Goal: Check status: Check status

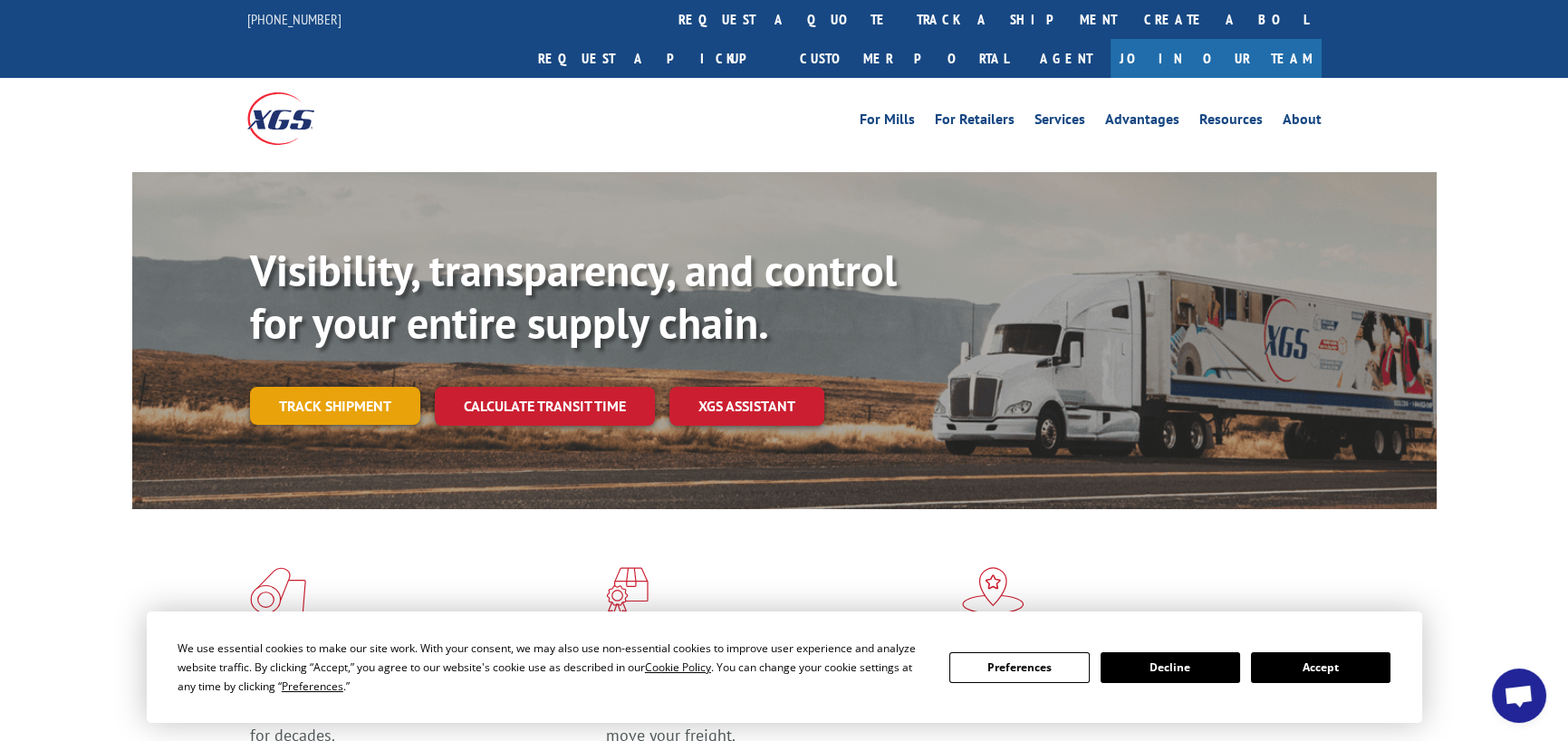
click at [368, 387] on link "Track shipment" at bounding box center [335, 405] width 170 height 38
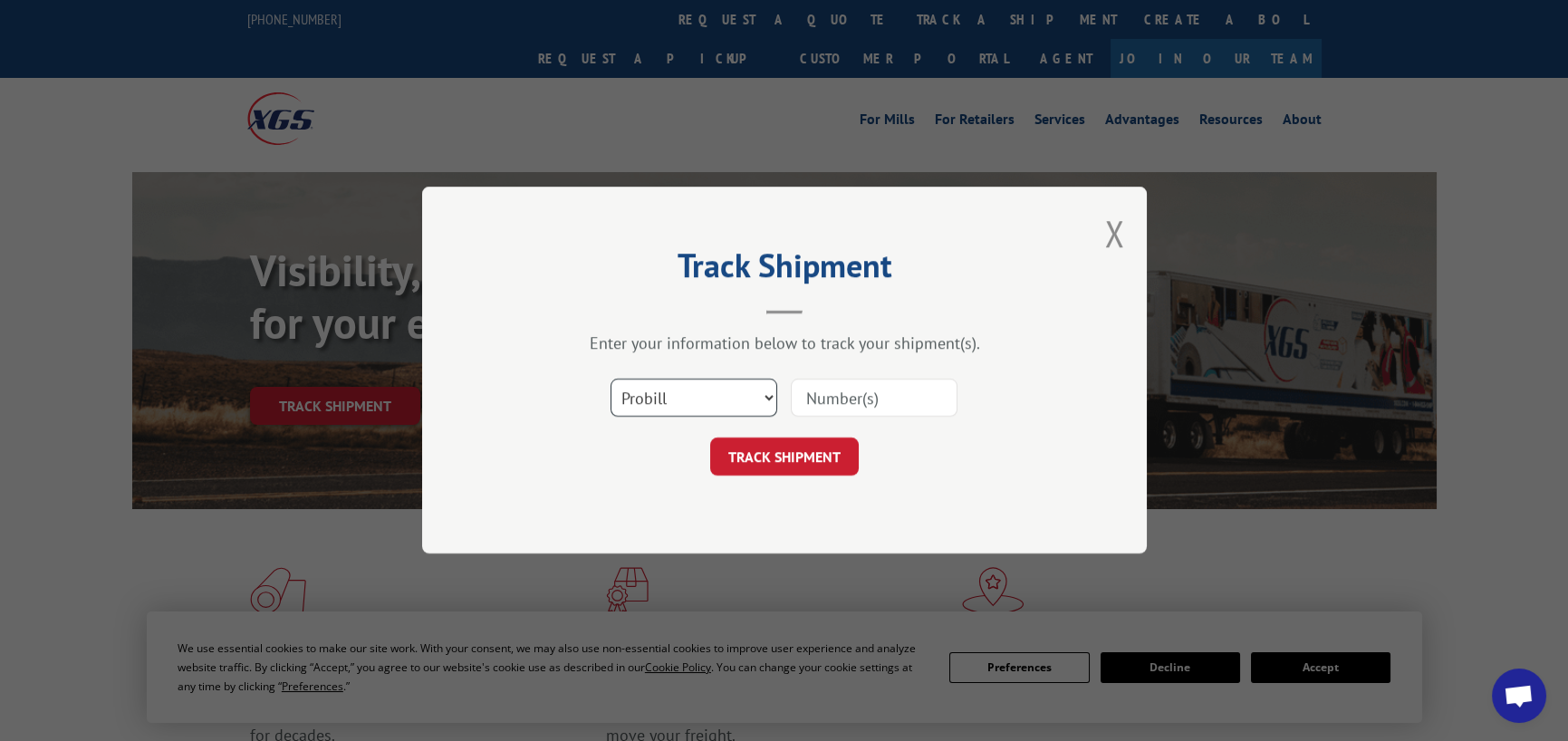
click at [723, 413] on select "Select category... Probill BOL PO" at bounding box center [694, 398] width 167 height 38
select select "bol"
click at [611, 380] on select "Select category... Probill BOL PO" at bounding box center [694, 398] width 167 height 38
click at [832, 393] on input at bounding box center [874, 398] width 167 height 38
type input "54395029"
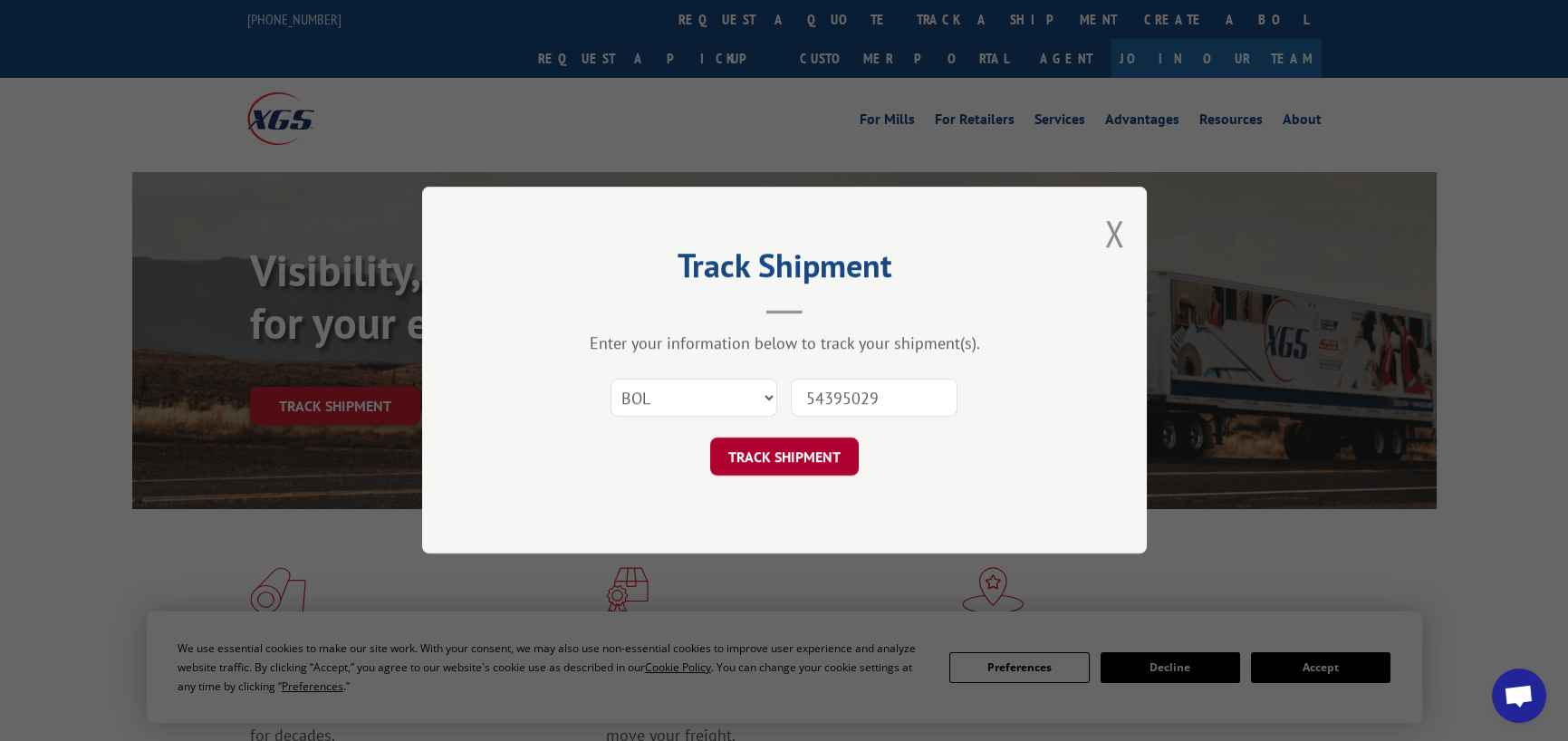
click at [810, 461] on button "TRACK SHIPMENT" at bounding box center [784, 456] width 148 height 38
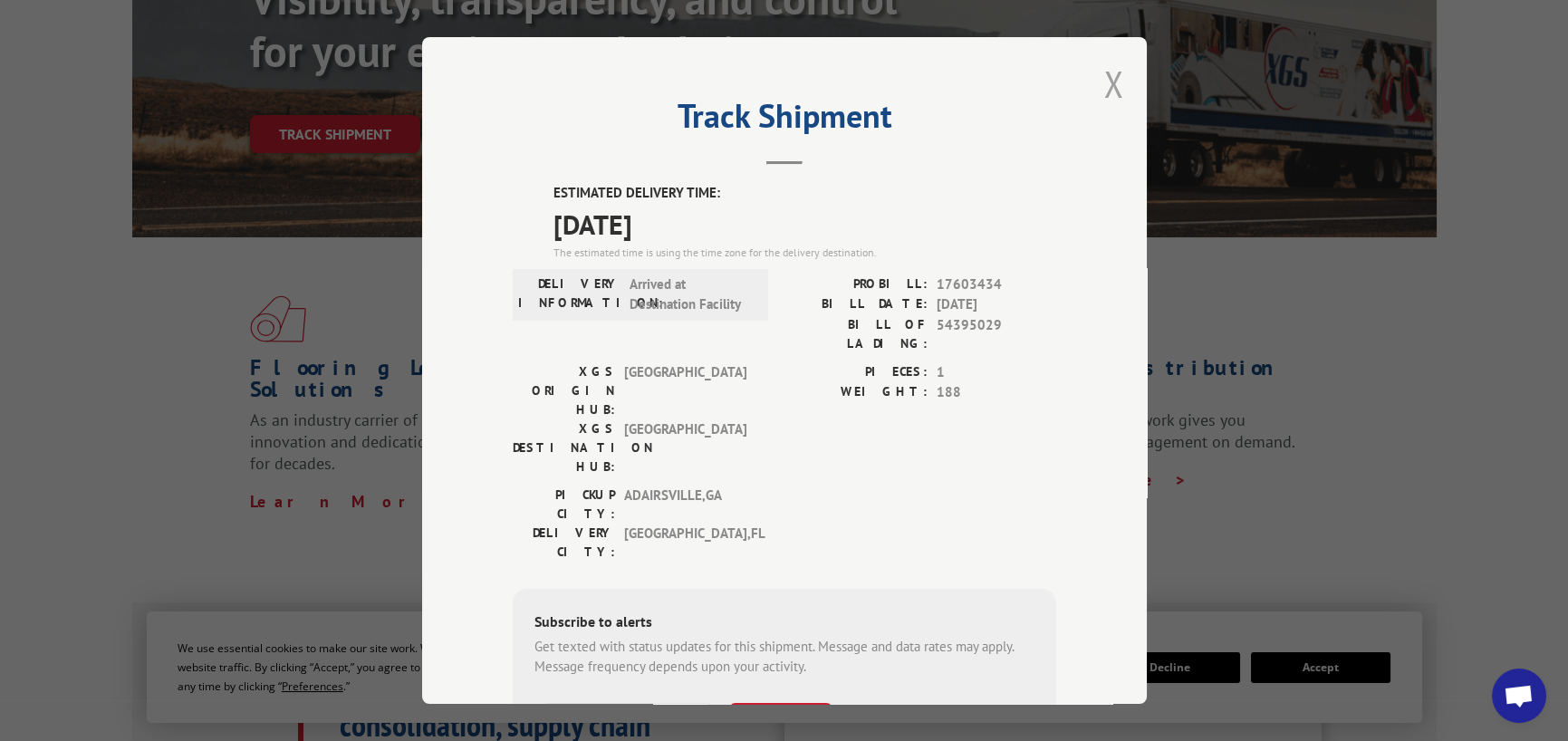
click at [1110, 72] on button "Close modal" at bounding box center [1113, 83] width 20 height 48
